Goal: Complete application form

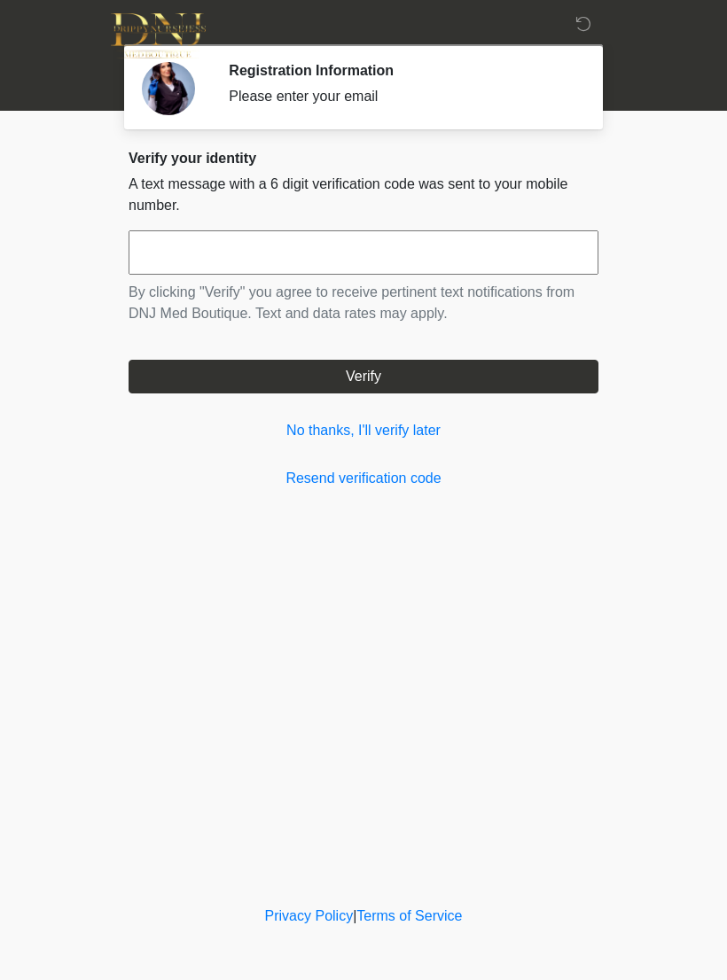
click at [352, 236] on input "text" at bounding box center [364, 252] width 470 height 44
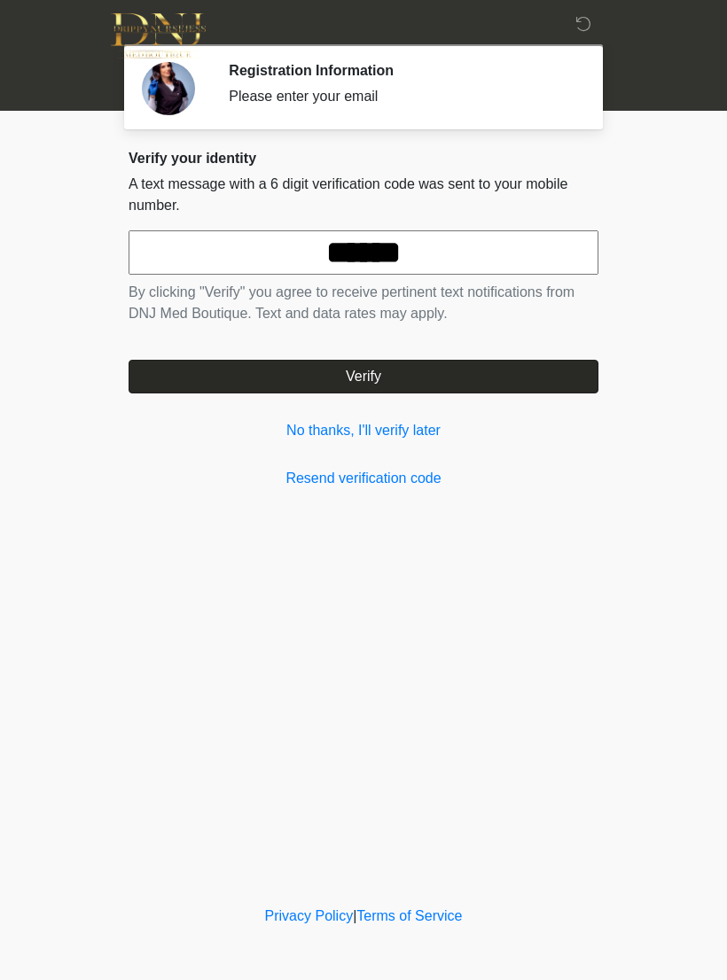
type input "******"
click at [443, 372] on button "Verify" at bounding box center [364, 377] width 470 height 34
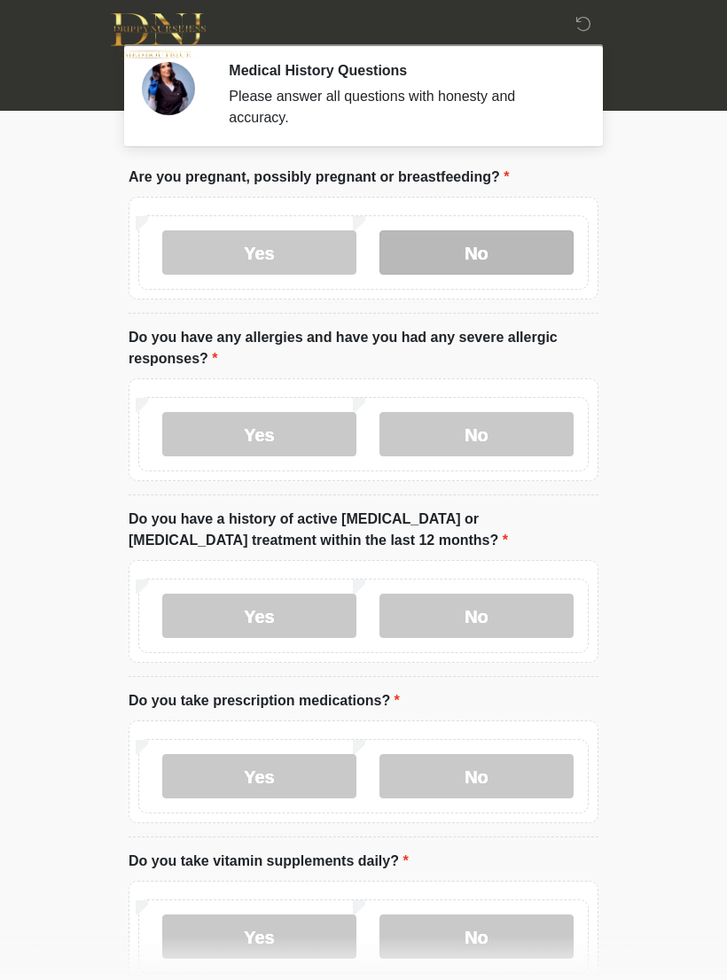
click at [503, 257] on label "No" at bounding box center [476, 252] width 194 height 44
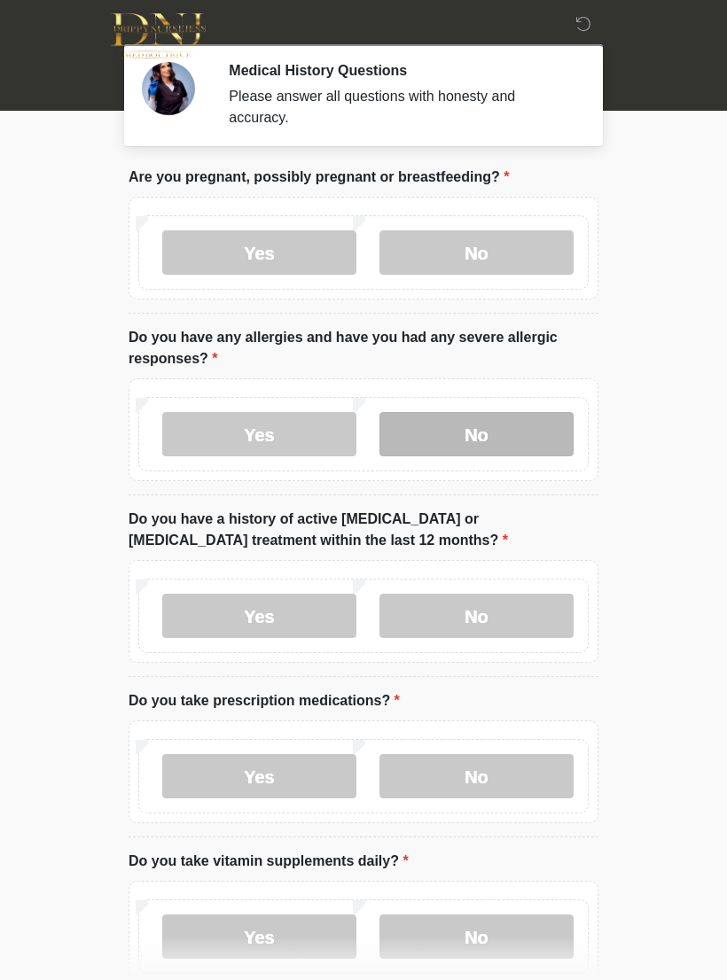
click at [518, 419] on label "No" at bounding box center [476, 434] width 194 height 44
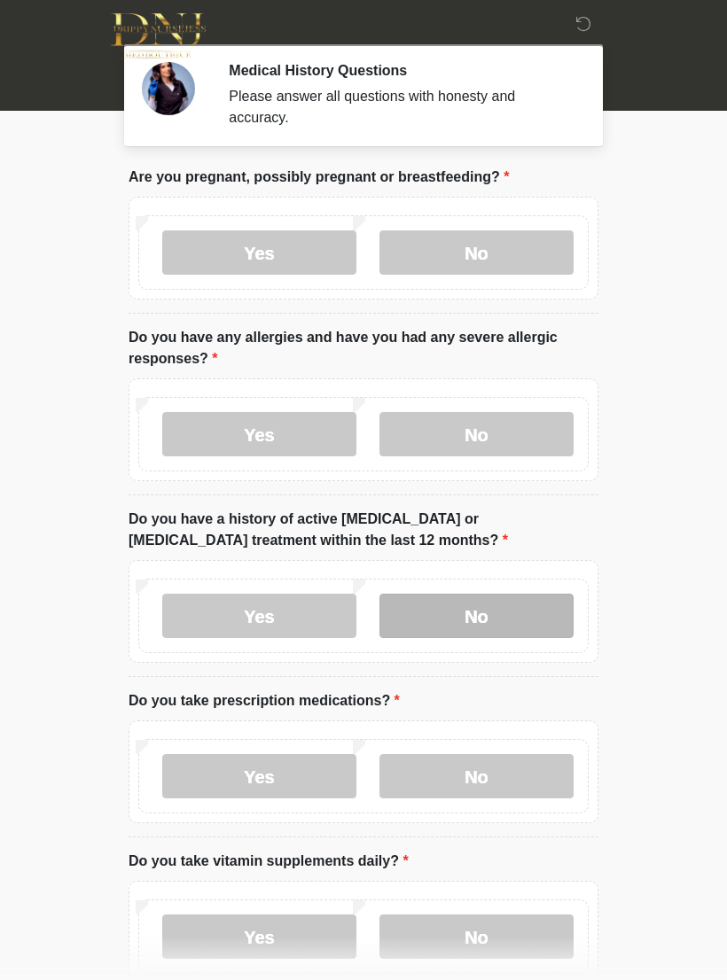
click at [492, 616] on label "No" at bounding box center [476, 616] width 194 height 44
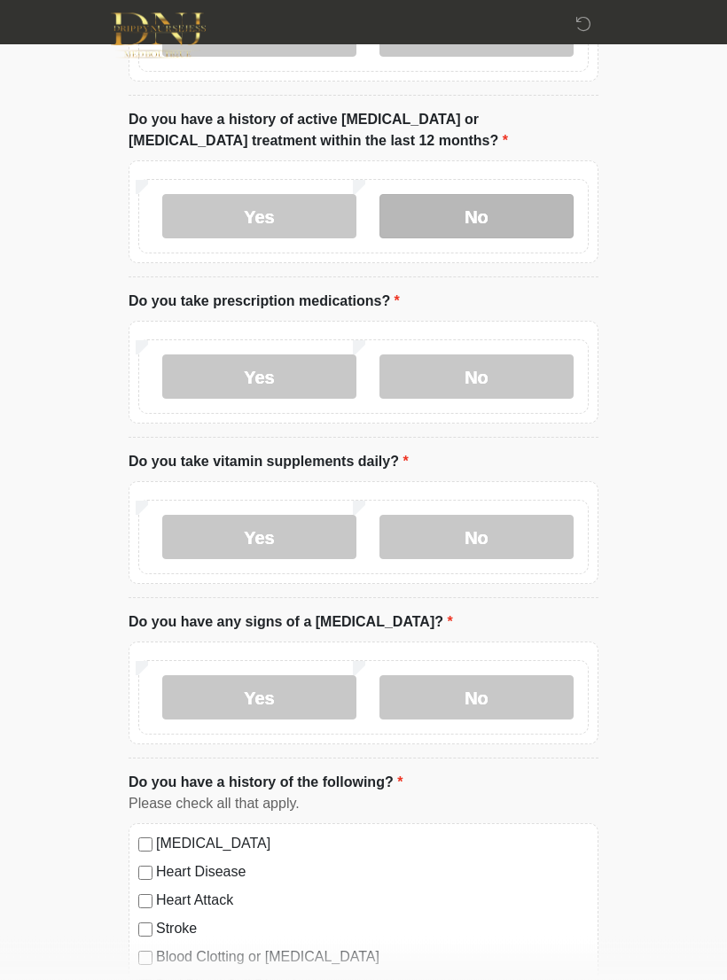
scroll to position [402, 0]
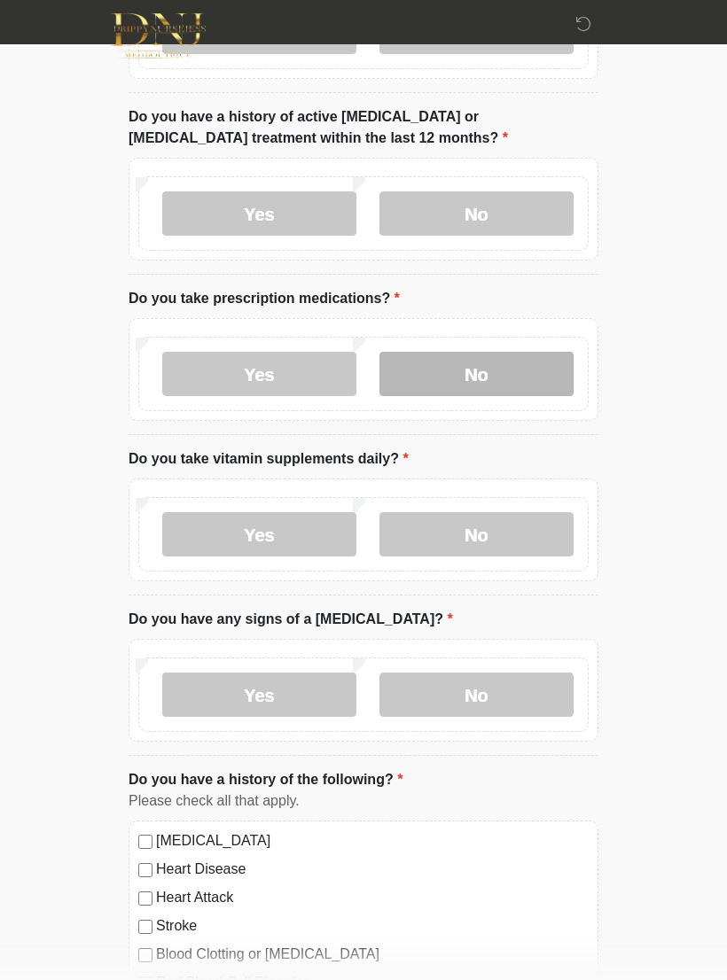
click at [506, 373] on label "No" at bounding box center [476, 374] width 194 height 44
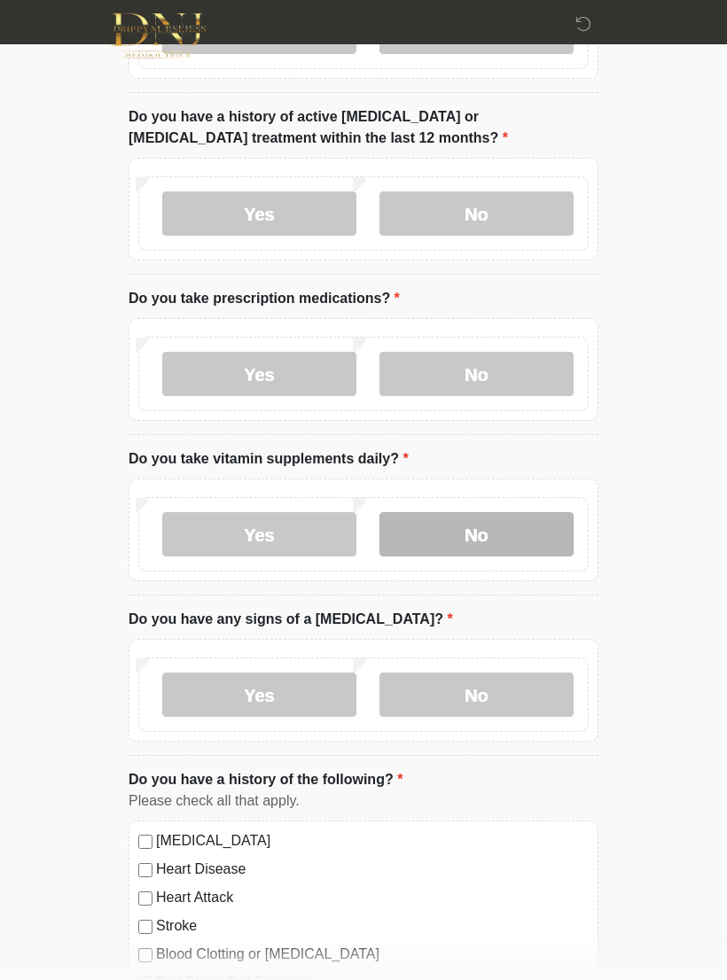
click at [503, 525] on label "No" at bounding box center [476, 534] width 194 height 44
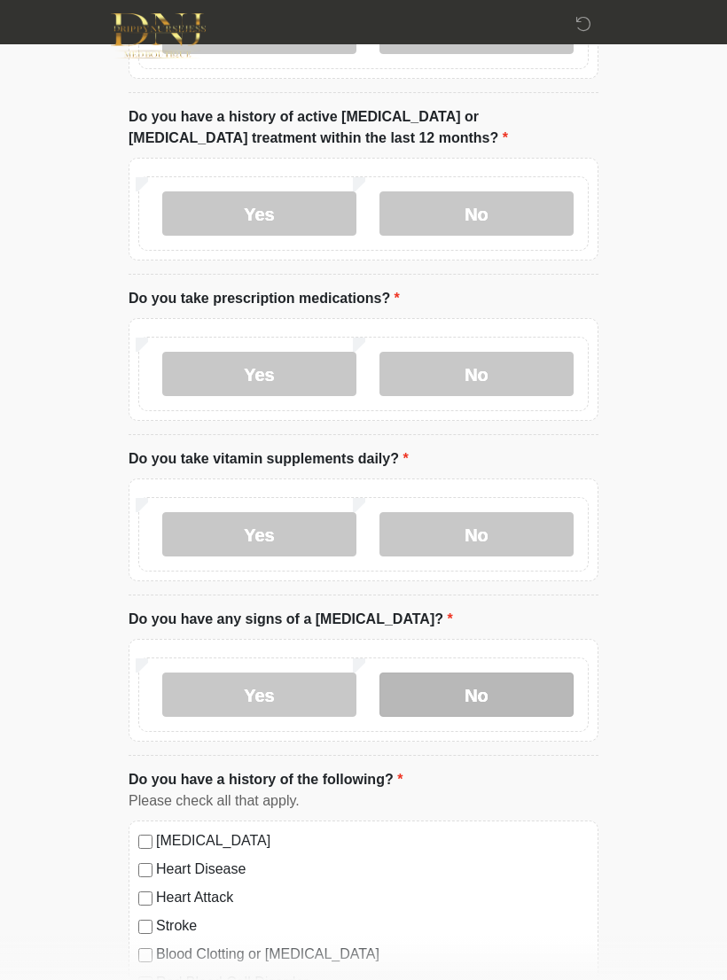
click at [511, 681] on label "No" at bounding box center [476, 695] width 194 height 44
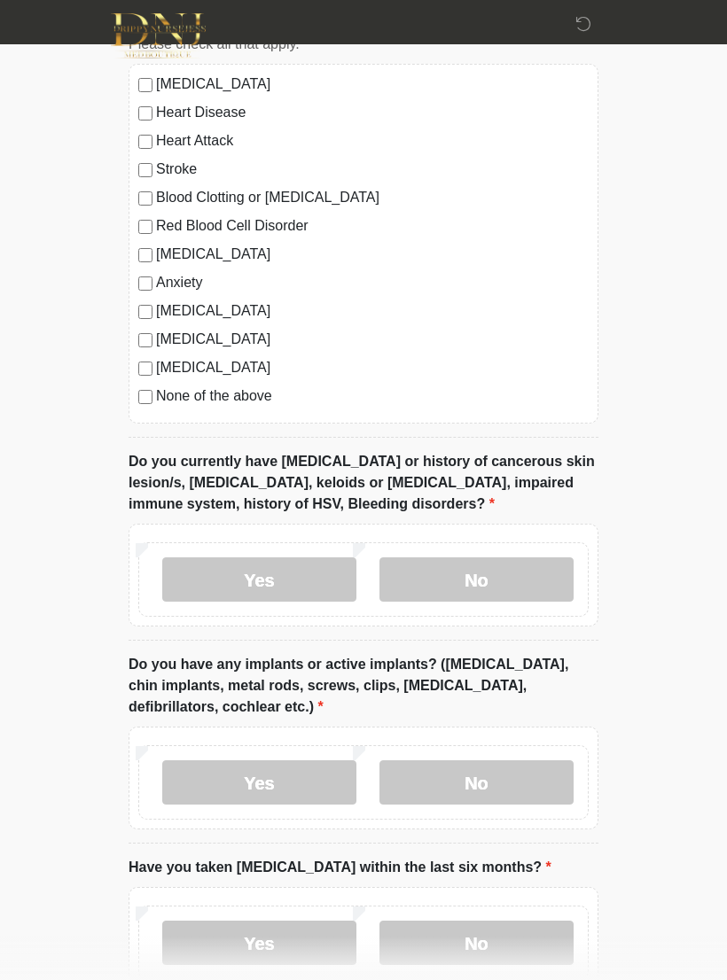
scroll to position [1161, 0]
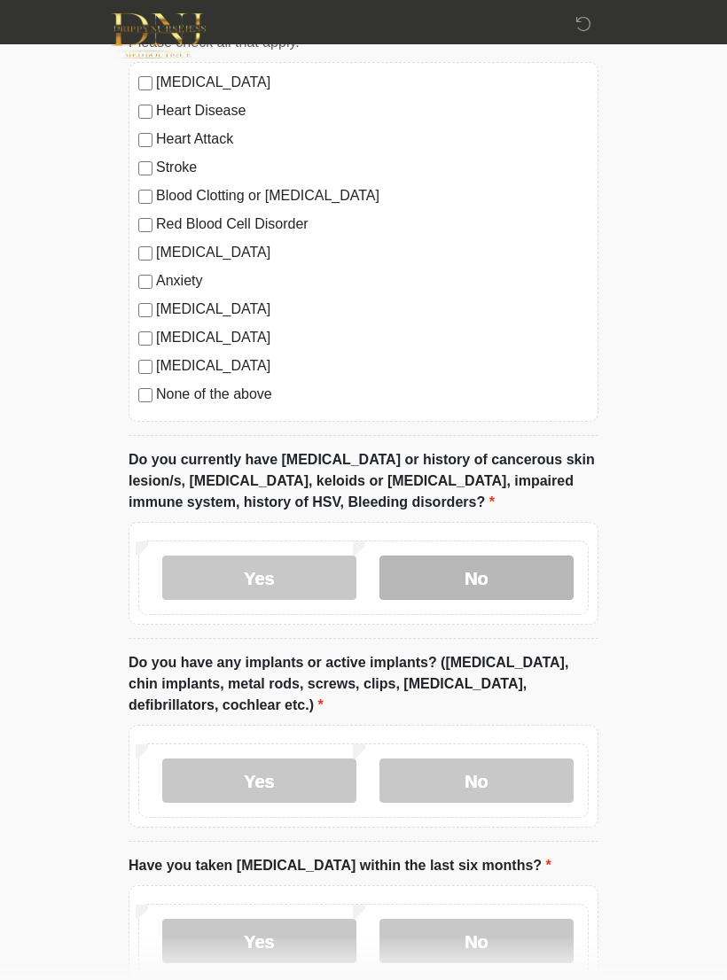
click at [506, 566] on label "No" at bounding box center [476, 578] width 194 height 44
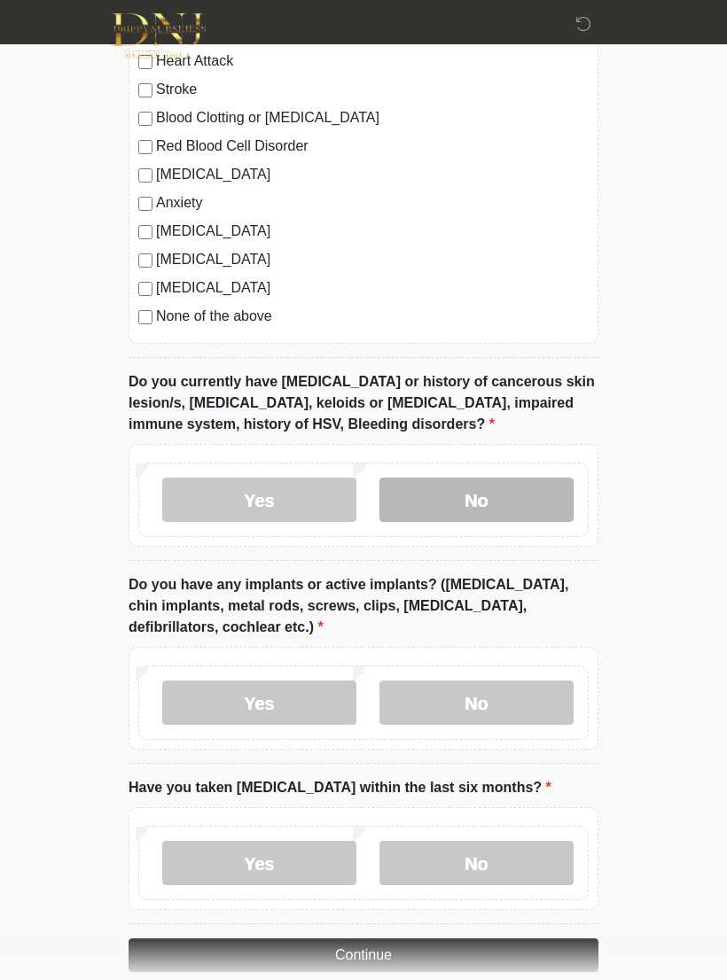
scroll to position [1295, 0]
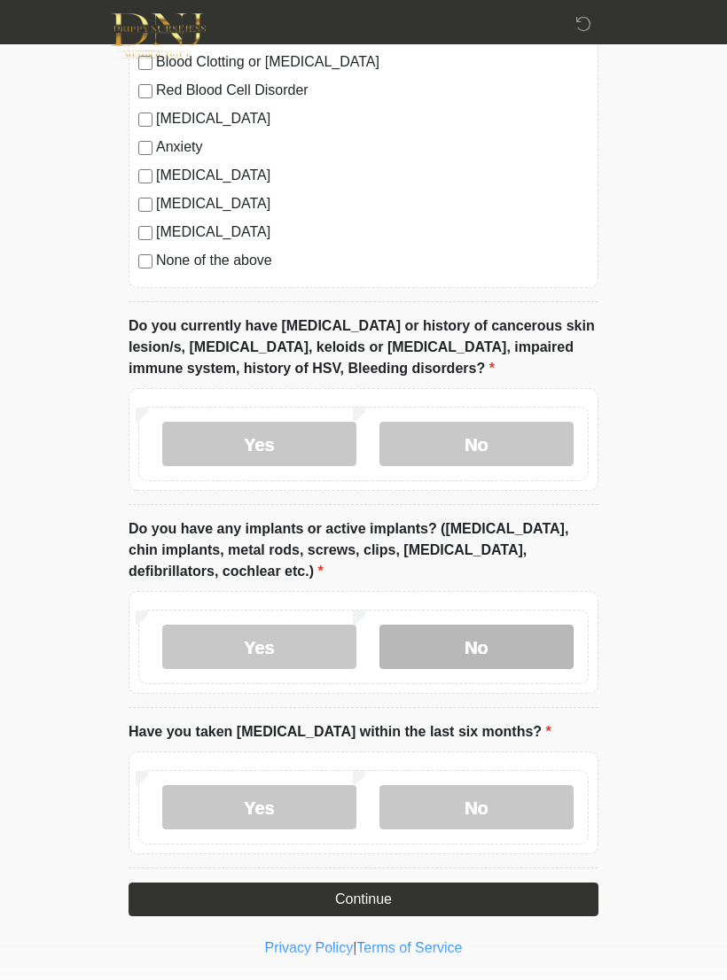
click at [490, 633] on label "No" at bounding box center [476, 647] width 194 height 44
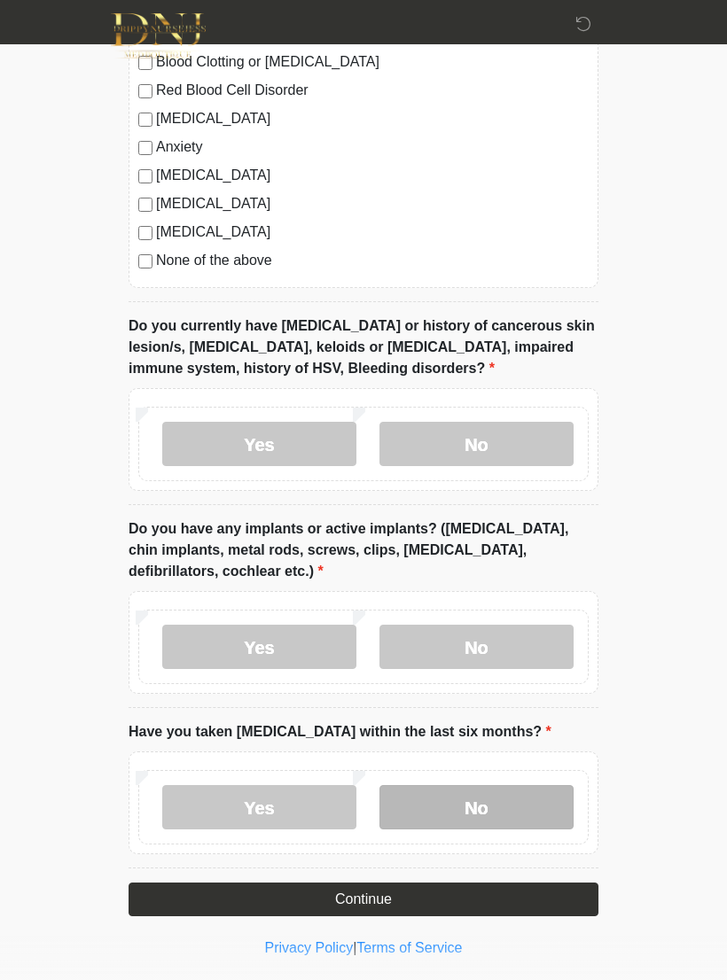
click at [497, 800] on label "No" at bounding box center [476, 807] width 194 height 44
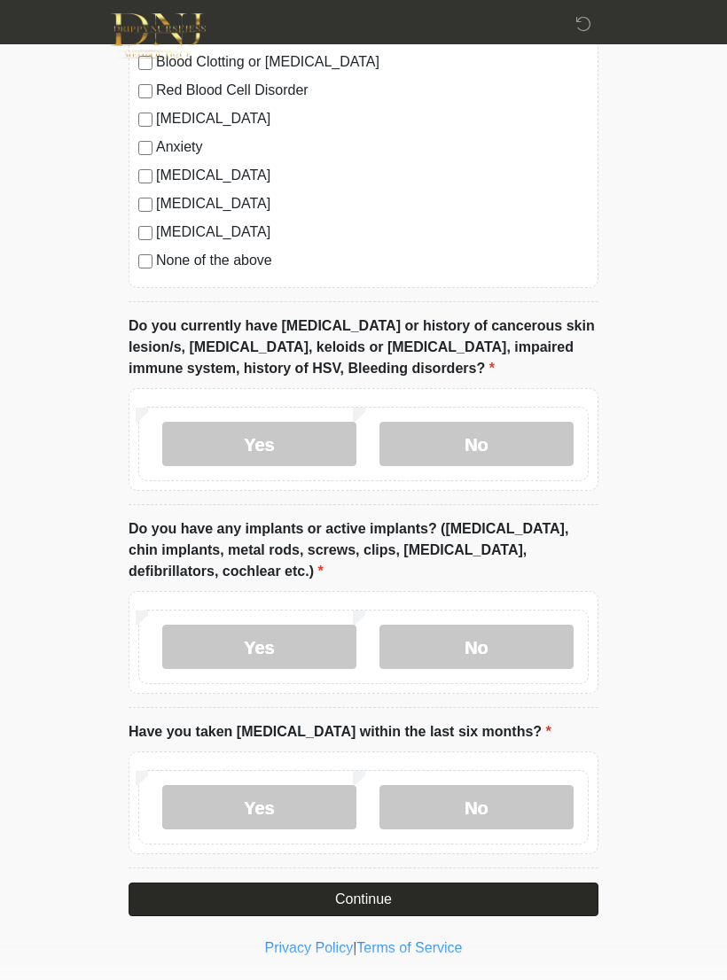
click at [459, 887] on button "Continue" at bounding box center [364, 900] width 470 height 34
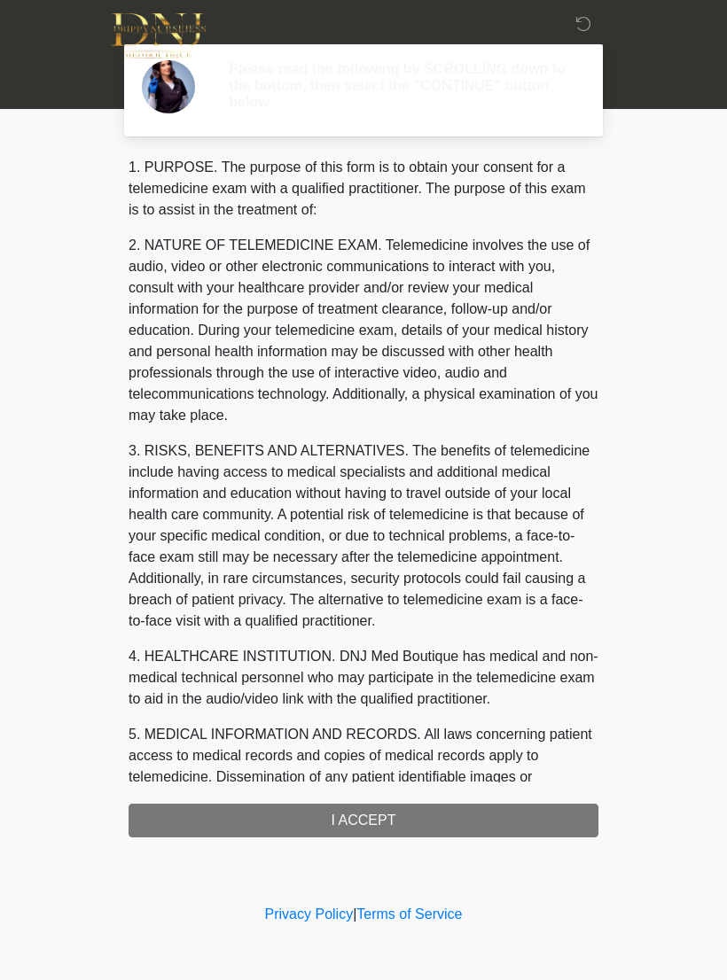
scroll to position [0, 0]
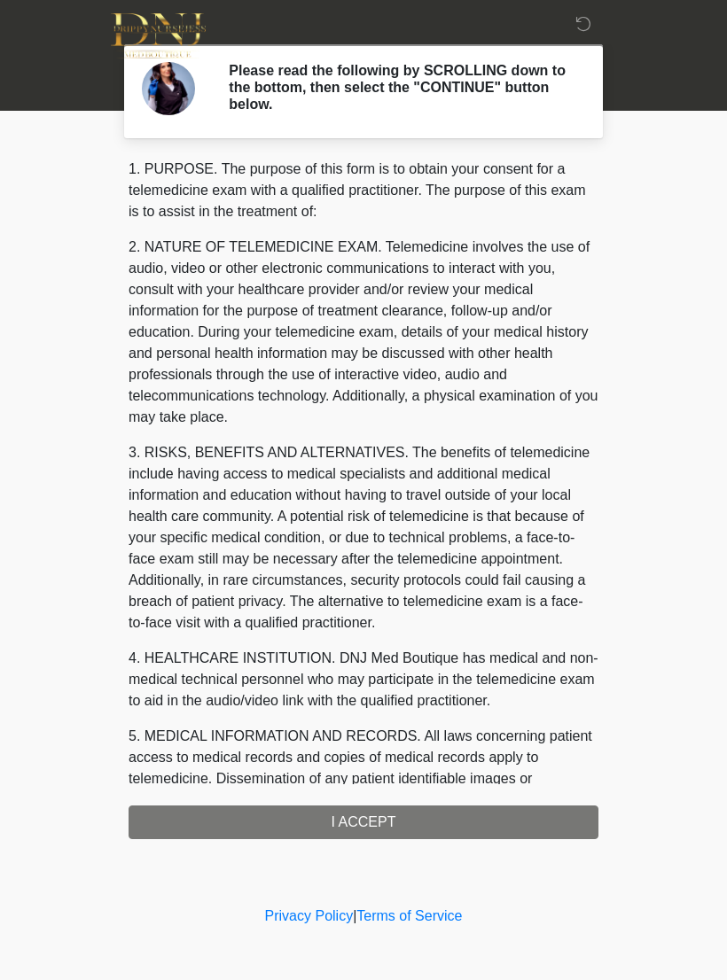
click at [476, 813] on div "1. PURPOSE. The purpose of this form is to obtain your consent for a telemedici…" at bounding box center [364, 499] width 470 height 681
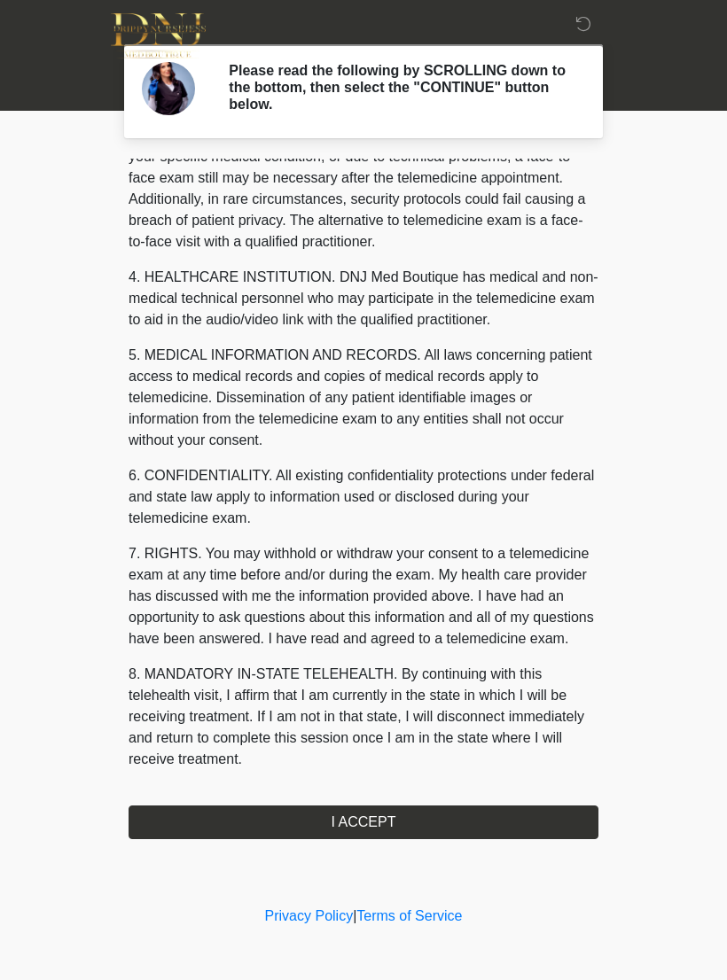
scroll to position [402, 0]
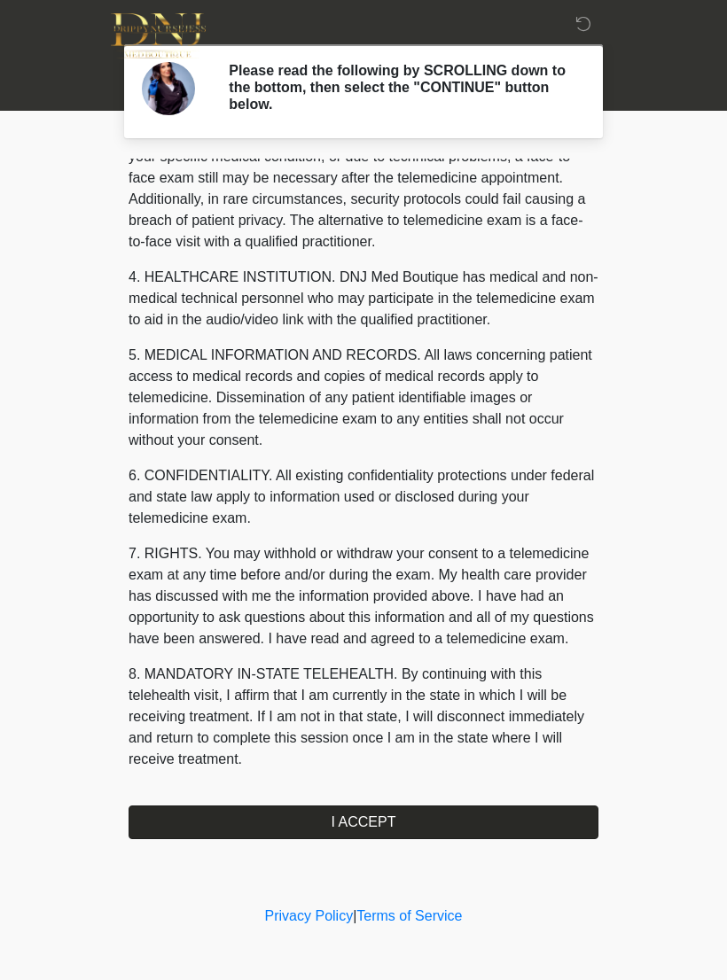
click at [352, 824] on button "I ACCEPT" at bounding box center [364, 823] width 470 height 34
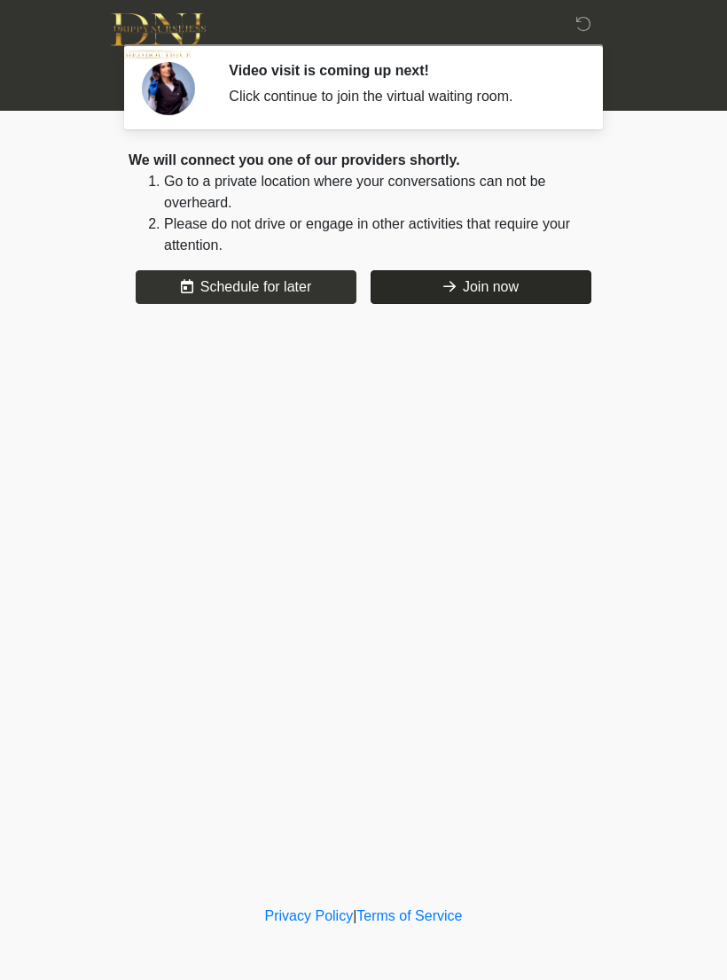
click at [500, 277] on button "Join now" at bounding box center [481, 287] width 221 height 34
